Goal: Information Seeking & Learning: Learn about a topic

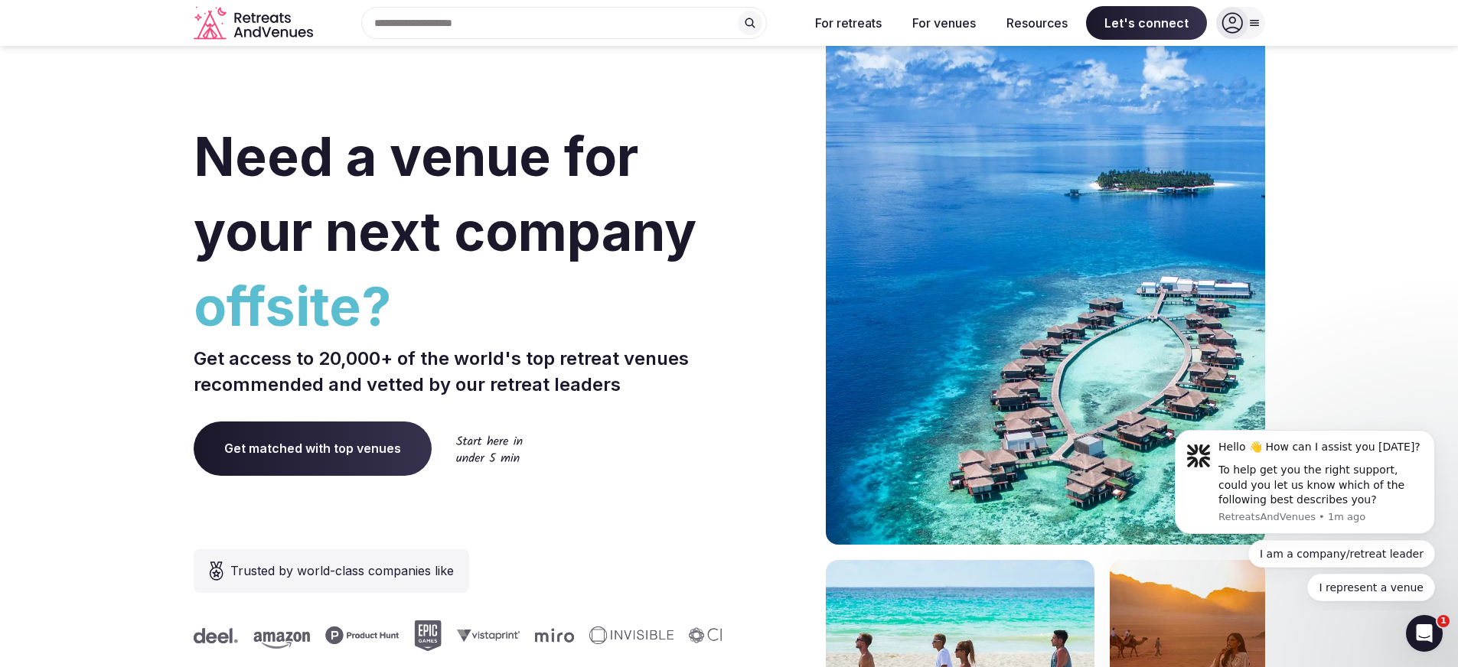
click at [305, 171] on span "Need a venue for your next company" at bounding box center [445, 194] width 503 height 140
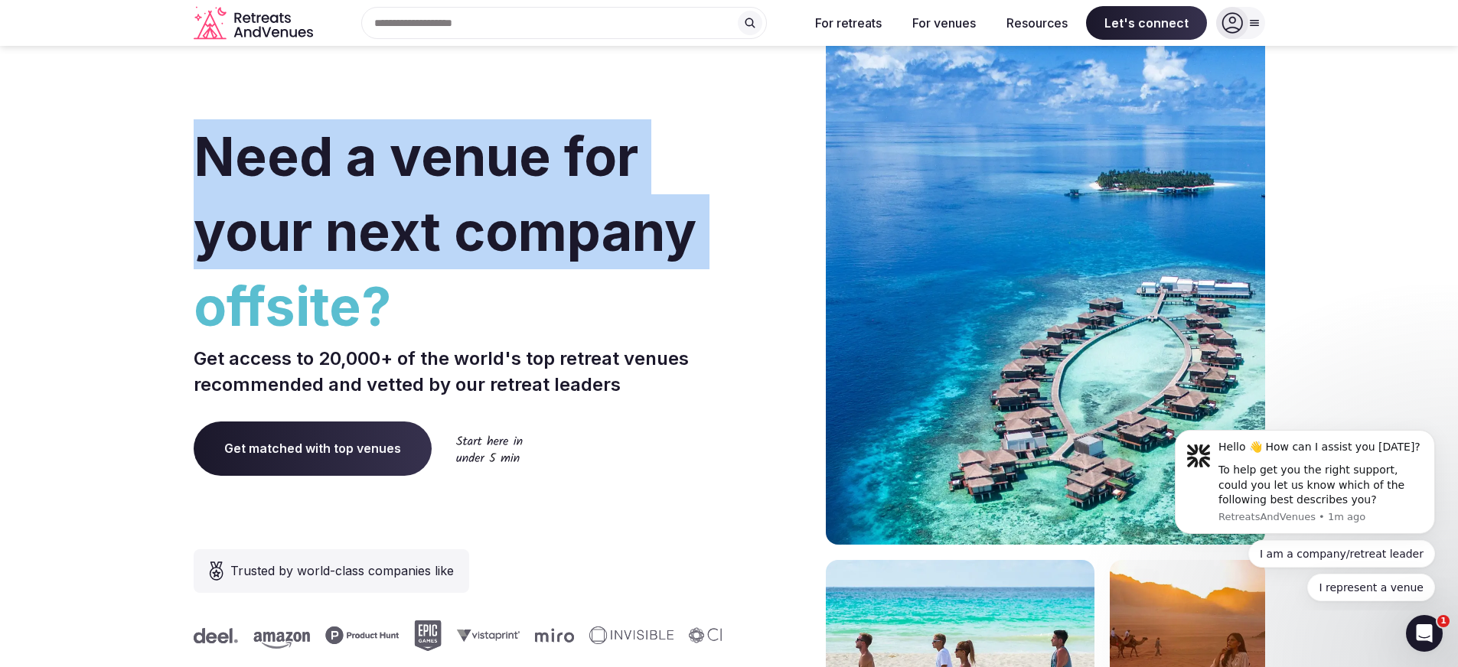
click at [305, 171] on span "Need a venue for your next company" at bounding box center [445, 194] width 503 height 140
click at [358, 235] on span "Need a venue for your next company" at bounding box center [445, 194] width 503 height 140
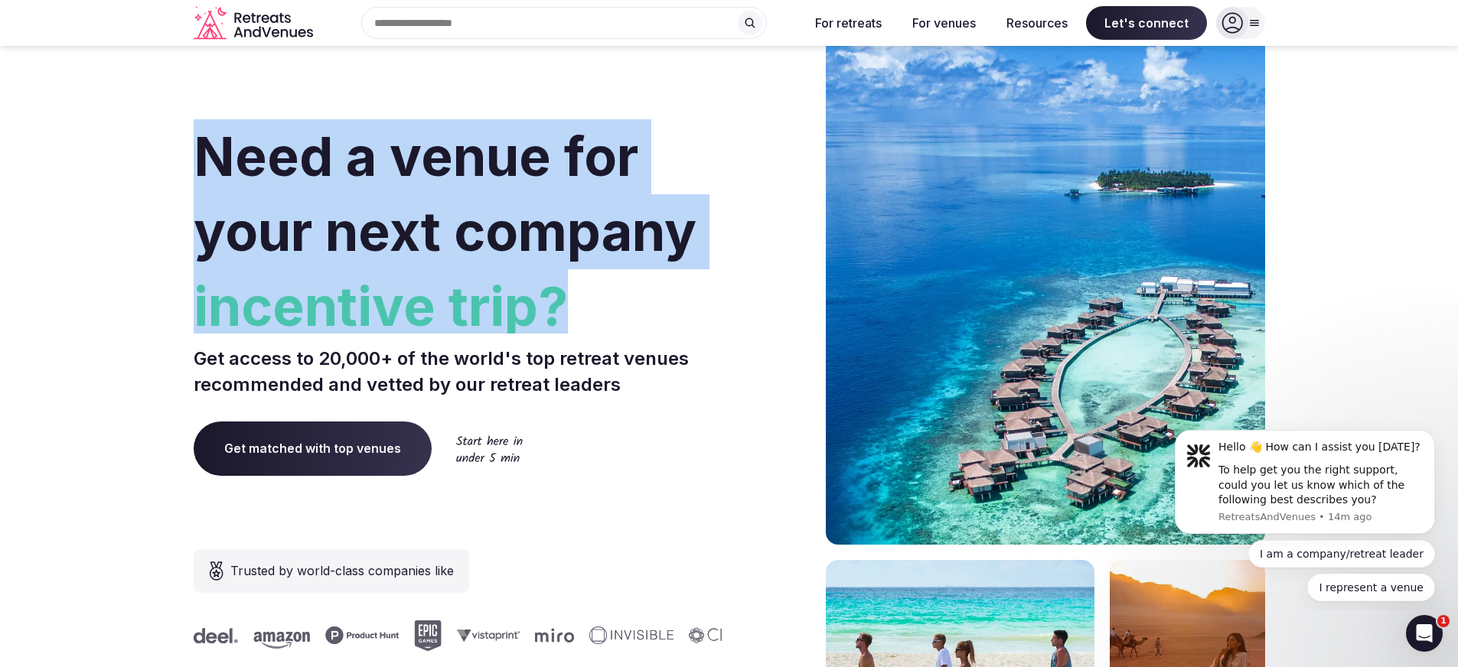
drag, startPoint x: 207, startPoint y: 147, endPoint x: 661, endPoint y: 316, distance: 485.0
click at [661, 316] on h1 "Need a venue for your next company incentive trip?" at bounding box center [459, 226] width 530 height 214
drag, startPoint x: 652, startPoint y: 317, endPoint x: 578, endPoint y: 311, distance: 73.7
click at [643, 317] on span "incentive trip?" at bounding box center [459, 306] width 530 height 75
drag, startPoint x: 578, startPoint y: 311, endPoint x: 137, endPoint y: 158, distance: 467.5
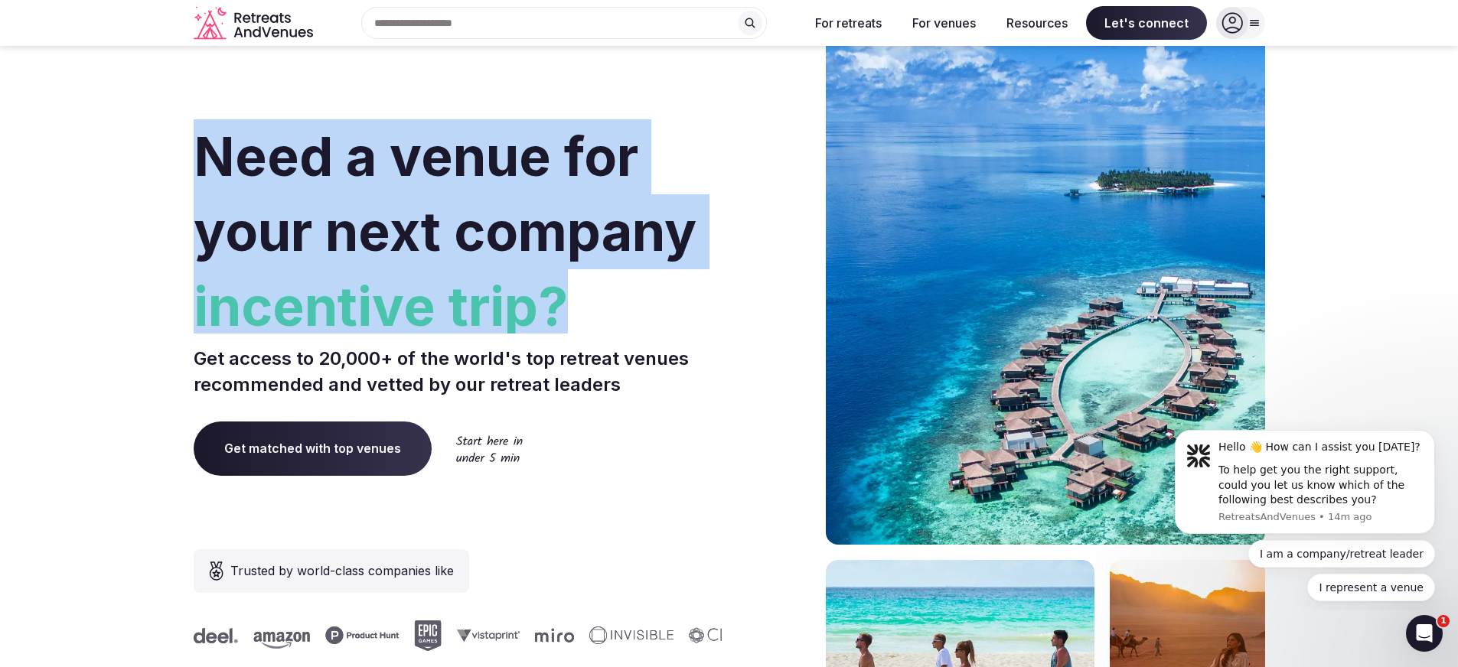
click at [137, 158] on section "Need a venue for your next company incentive trip? Get access to 20,000+ of the…" at bounding box center [729, 458] width 1458 height 922
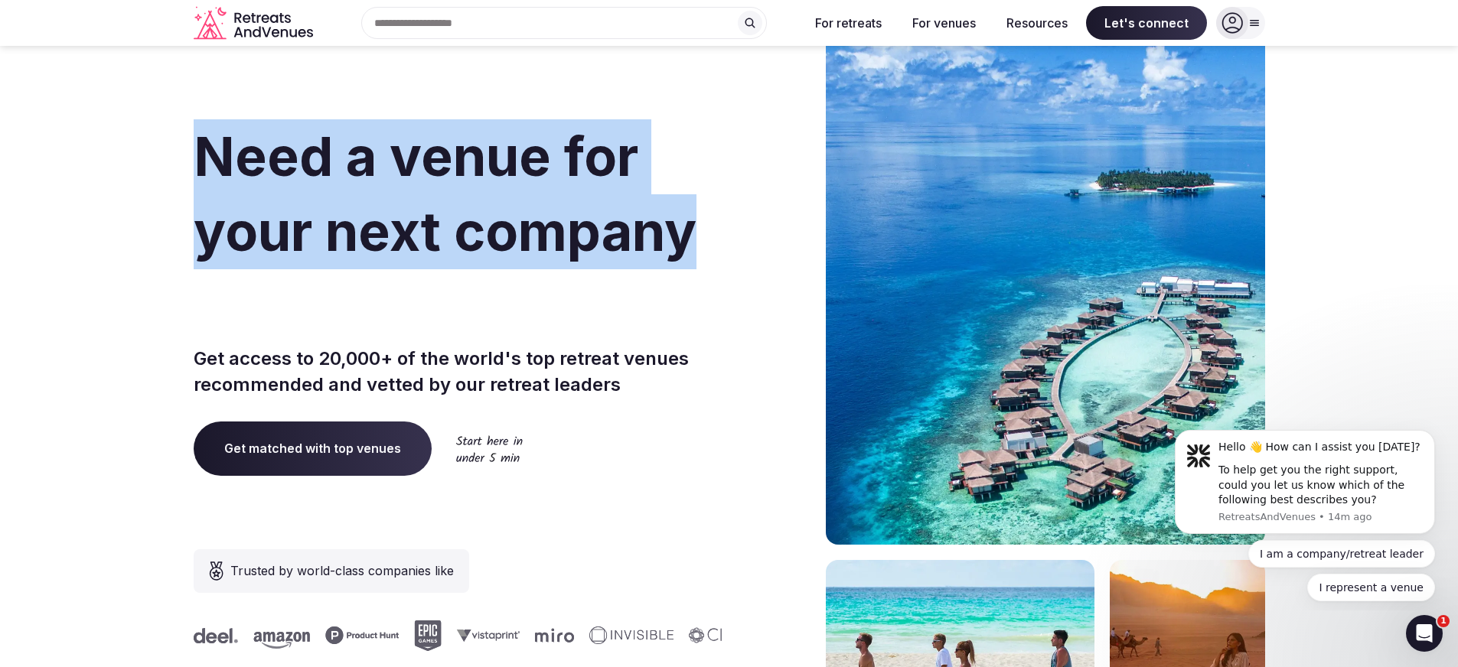
click at [581, 305] on section "Need a venue for your next company incentive trip? Get access to 20,000+ of the…" at bounding box center [729, 458] width 1458 height 922
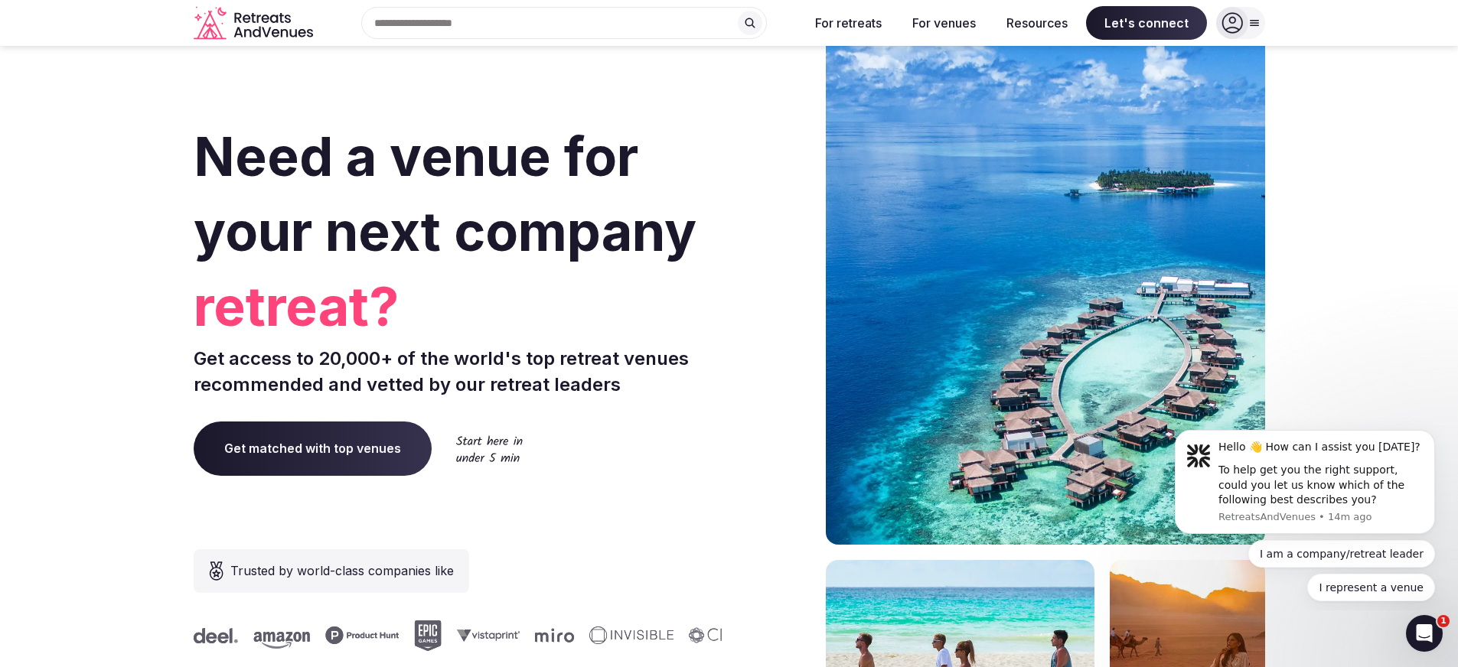
click at [587, 296] on span "retreat?" at bounding box center [459, 306] width 530 height 75
